Goal: Task Accomplishment & Management: Use online tool/utility

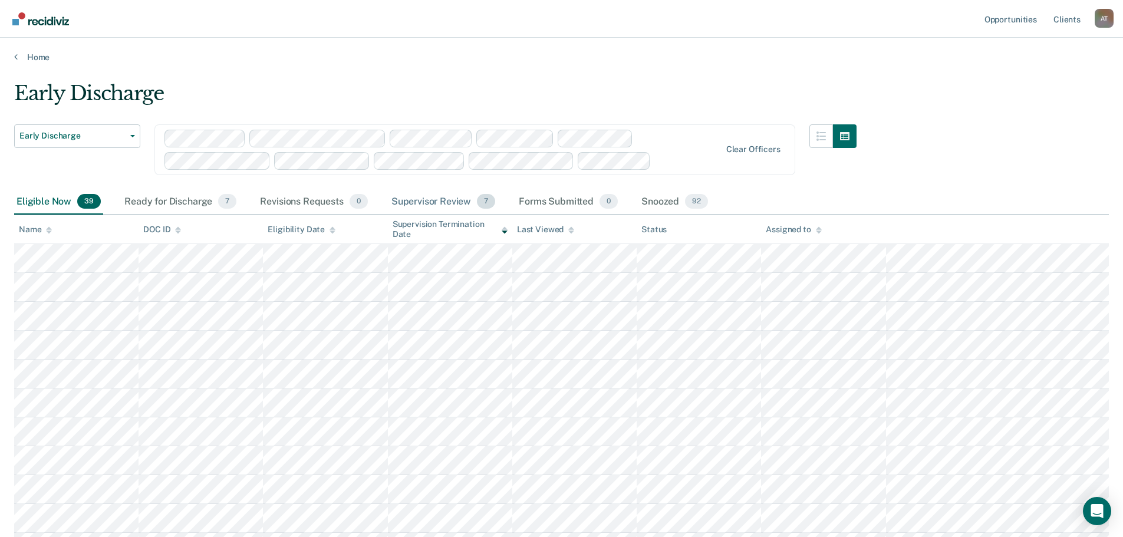
click at [430, 194] on div "Supervisor Review 7" at bounding box center [443, 202] width 109 height 26
